Goal: Check status: Check status

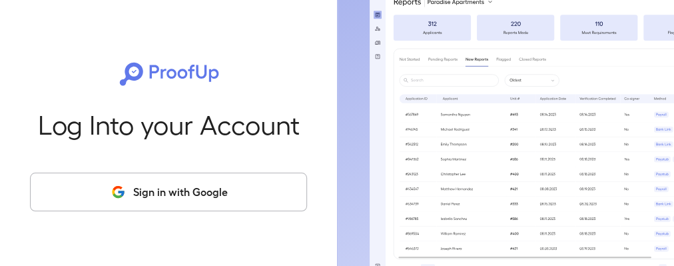
drag, startPoint x: 272, startPoint y: 1, endPoint x: 305, endPoint y: 74, distance: 79.6
click at [305, 74] on div "Log Into your Account Sign in with Google" at bounding box center [168, 133] width 295 height 266
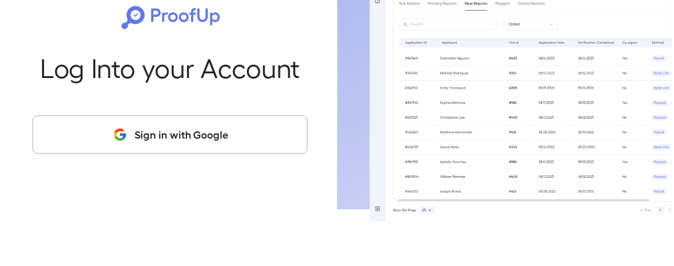
scroll to position [52, 0]
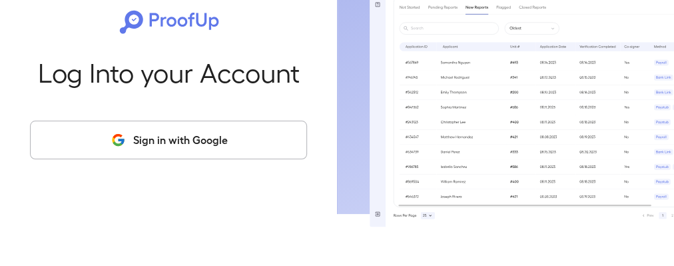
click at [169, 143] on button "Sign in with Google" at bounding box center [168, 140] width 277 height 39
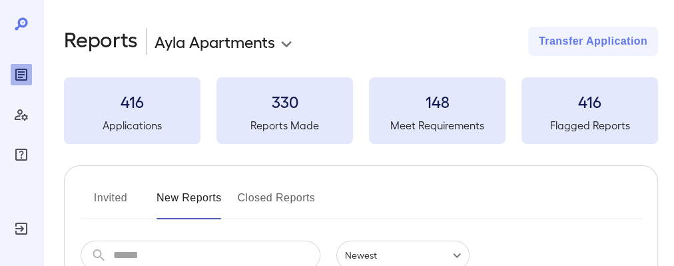
click at [285, 45] on body "**********" at bounding box center [337, 133] width 674 height 266
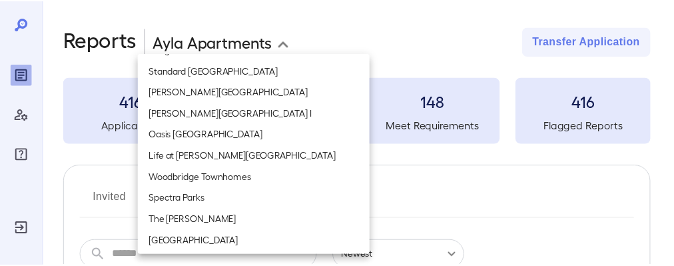
scroll to position [1770, 0]
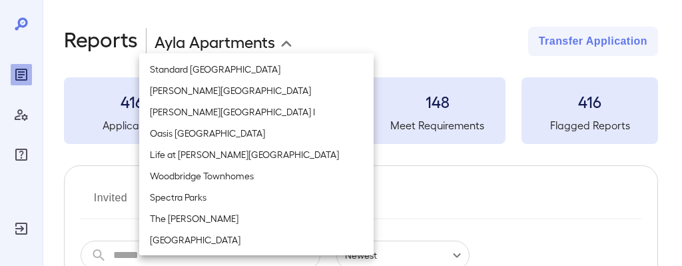
click at [223, 174] on li "Woodbridge Townhomes" at bounding box center [256, 175] width 235 height 21
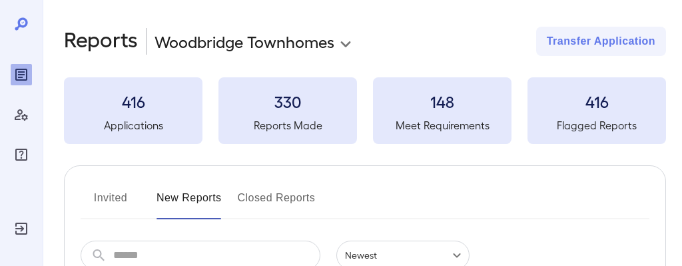
type input "**********"
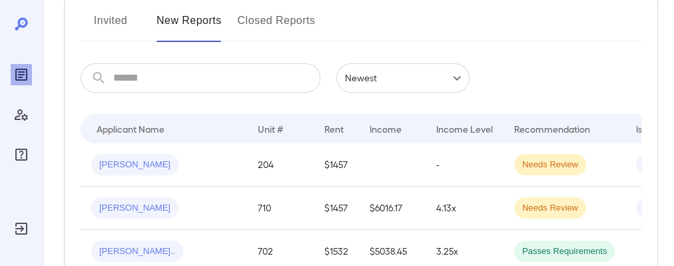
scroll to position [267, 0]
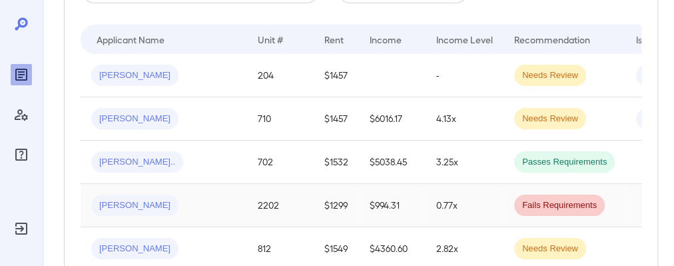
click at [110, 206] on span "[PERSON_NAME]" at bounding box center [134, 205] width 87 height 13
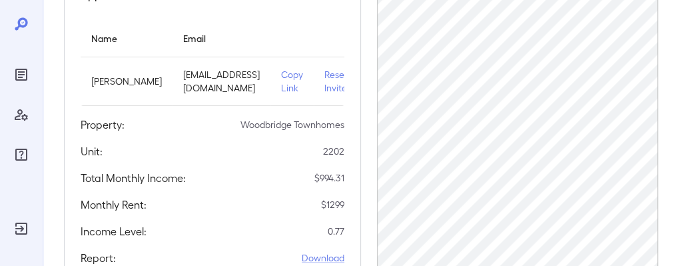
scroll to position [177, 0]
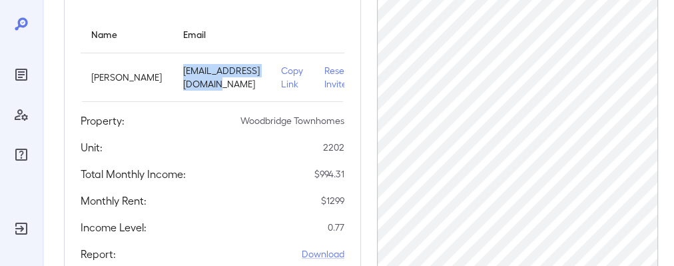
drag, startPoint x: 138, startPoint y: 79, endPoint x: 256, endPoint y: 84, distance: 118.1
click at [256, 84] on td "[EMAIL_ADDRESS][DOMAIN_NAME]" at bounding box center [222, 77] width 98 height 49
click at [318, 53] on td "Resend Invite" at bounding box center [340, 77] width 52 height 49
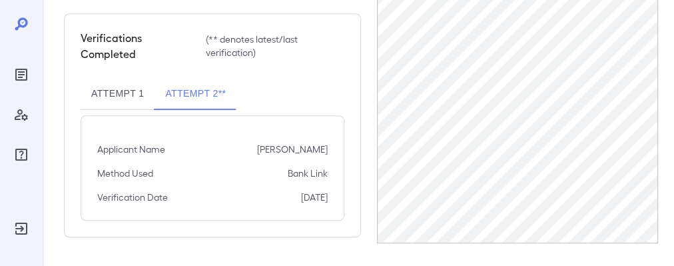
scroll to position [462, 0]
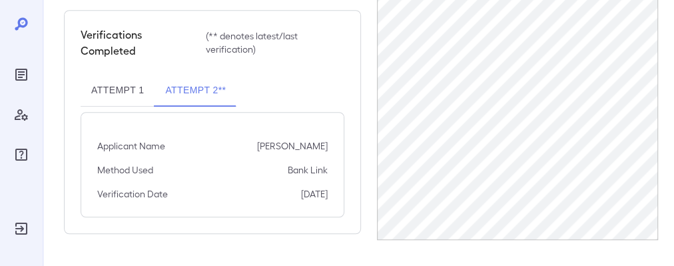
click at [115, 95] on button "Attempt 1" at bounding box center [118, 91] width 74 height 32
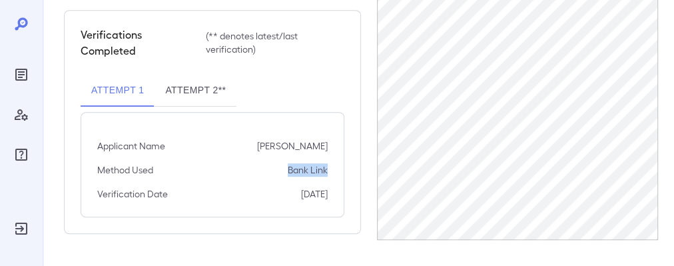
drag, startPoint x: 284, startPoint y: 174, endPoint x: 329, endPoint y: 174, distance: 45.3
click at [329, 174] on div "Applicant Name [PERSON_NAME] Method Used Bank Link Verification Date [DATE]" at bounding box center [213, 164] width 264 height 105
click at [285, 127] on div "Applicant Name [PERSON_NAME] Method Used Bank Link Verification Date [DATE]" at bounding box center [213, 164] width 264 height 105
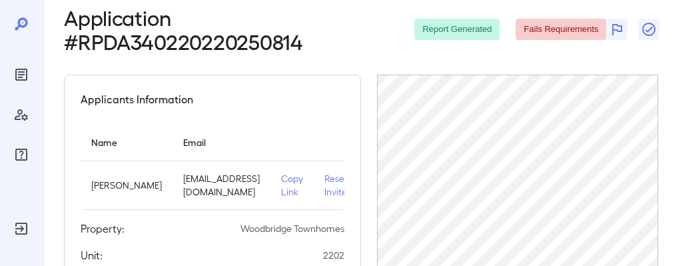
scroll to position [0, 0]
